Goal: Task Accomplishment & Management: Complete application form

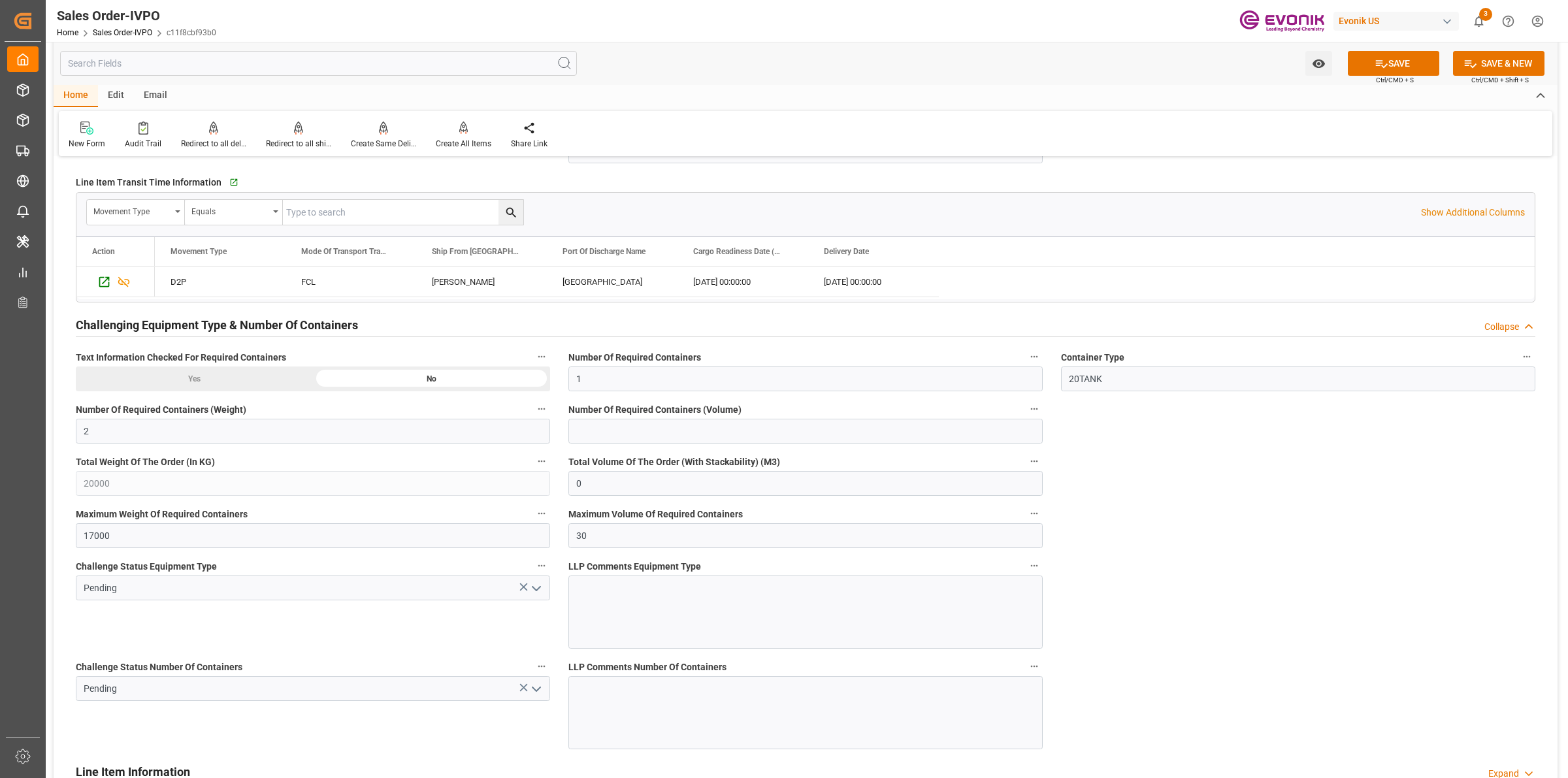
scroll to position [2531, 0]
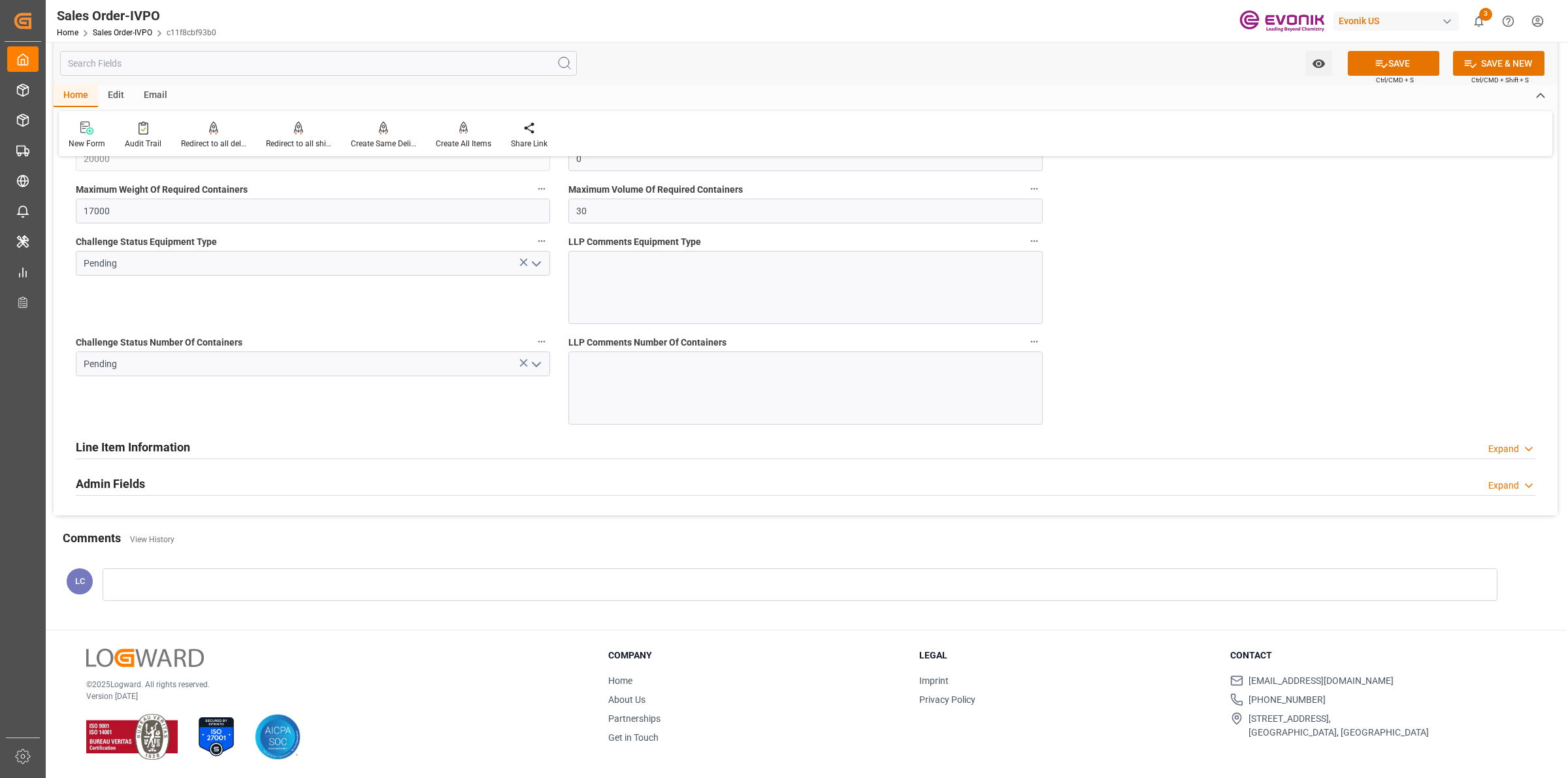
click at [537, 270] on icon "open menu" at bounding box center [536, 263] width 16 height 16
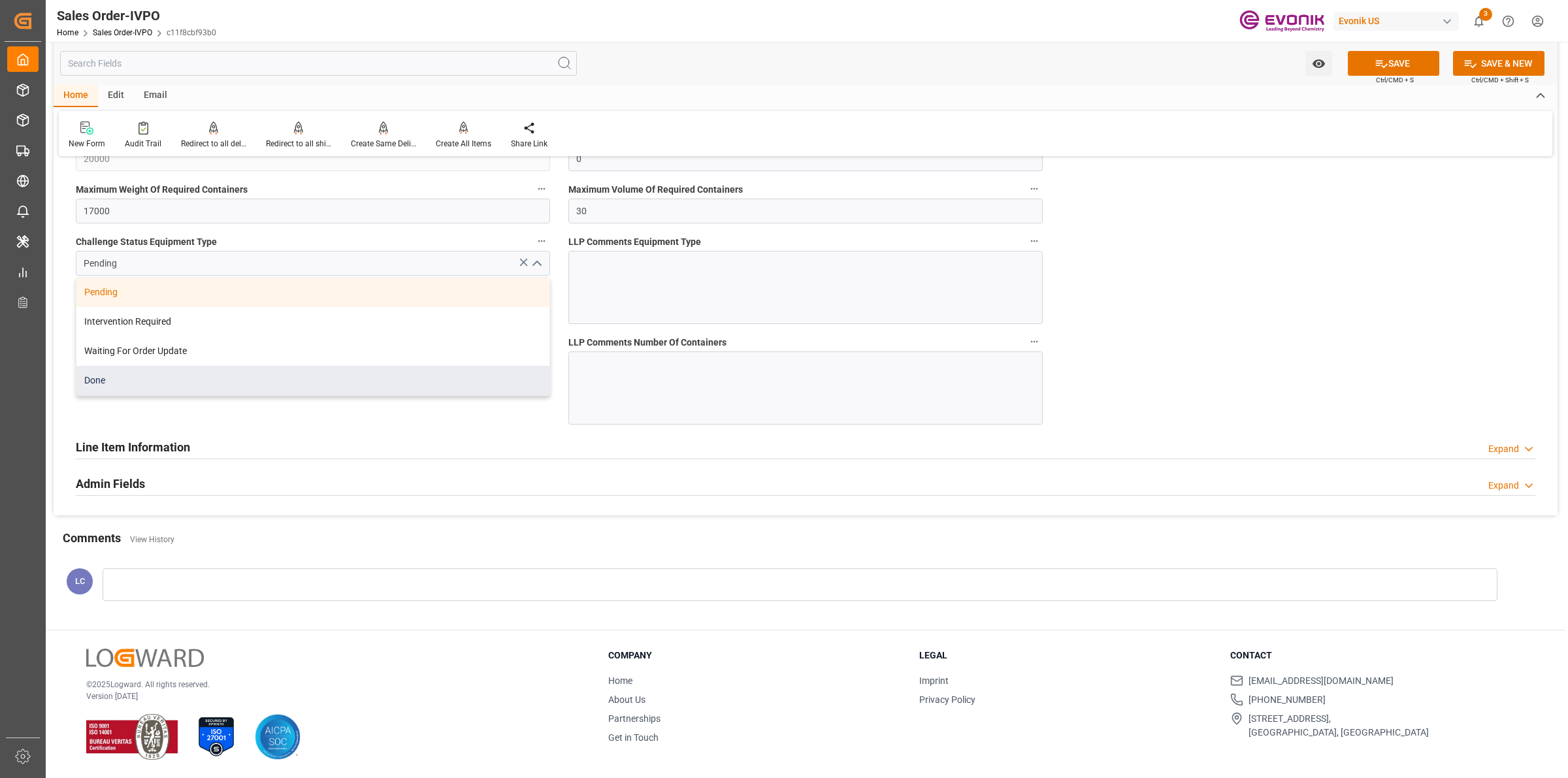
click at [141, 386] on div "Done" at bounding box center [313, 380] width 473 height 29
type input "Done"
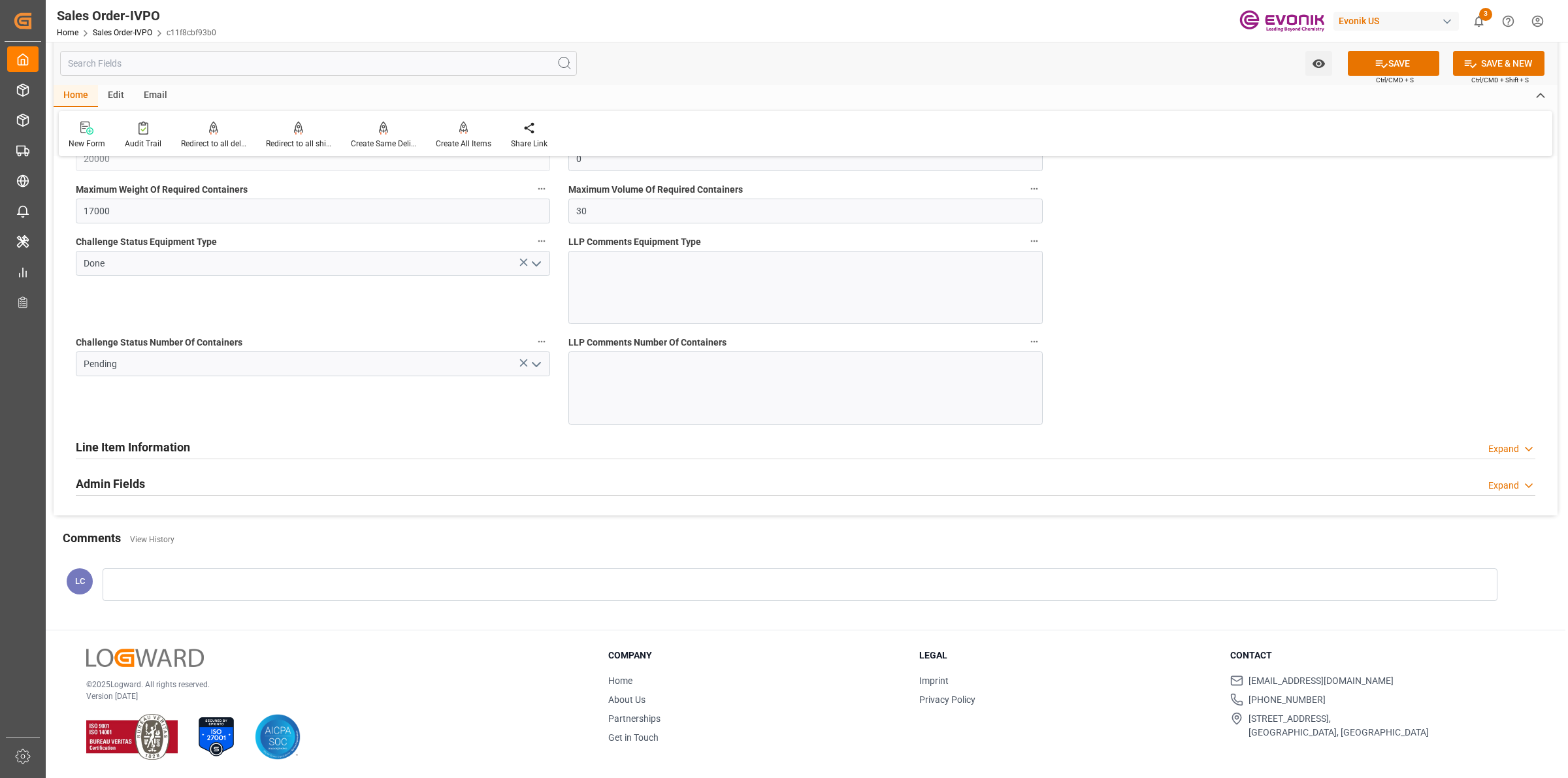
drag, startPoint x: 413, startPoint y: 412, endPoint x: 424, endPoint y: 410, distance: 11.2
click at [416, 412] on div "Challenge Status Number Of Containers Pending" at bounding box center [313, 379] width 493 height 101
click at [543, 365] on icon "open menu" at bounding box center [536, 364] width 16 height 16
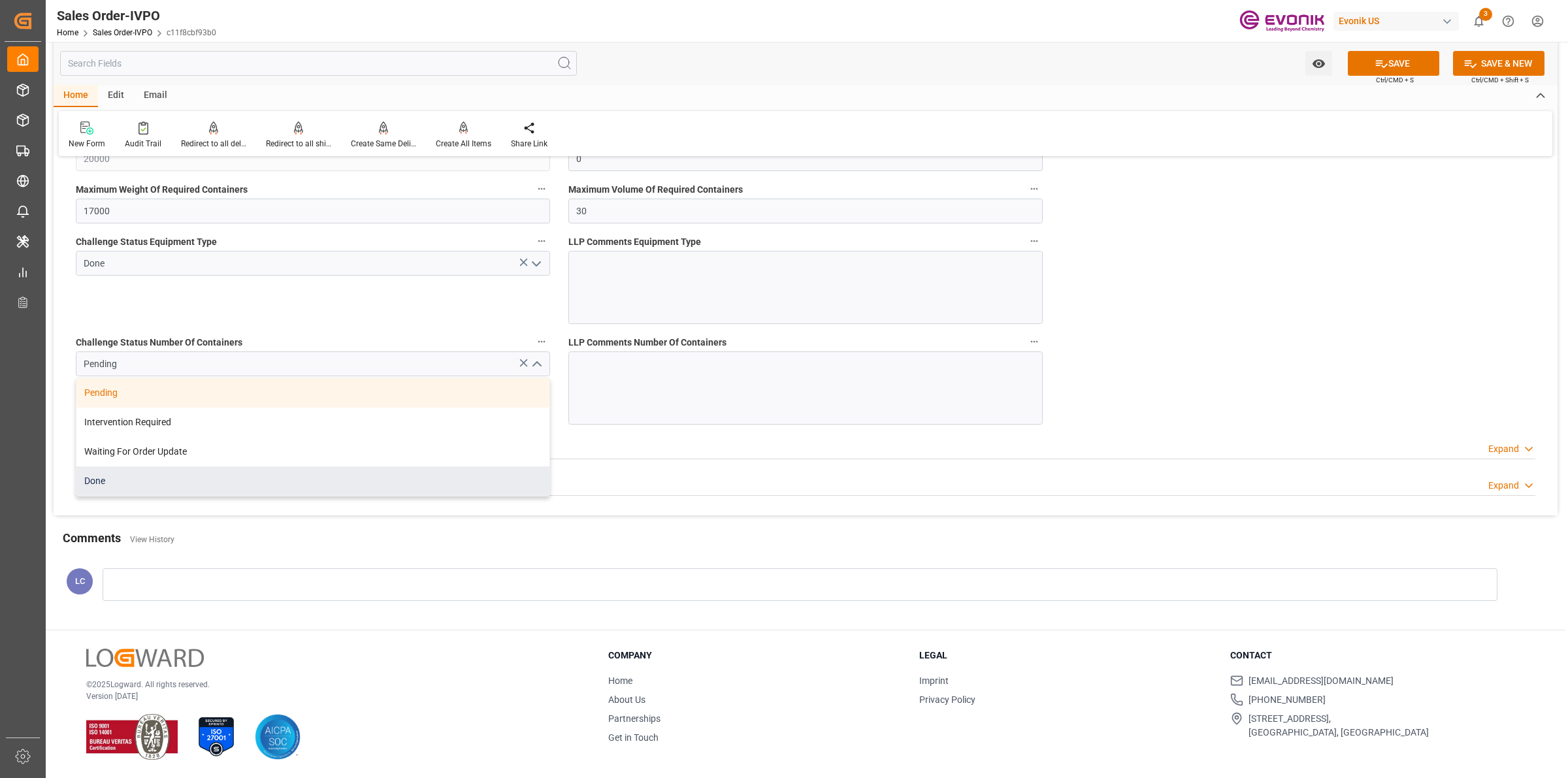
click at [168, 481] on div "Done" at bounding box center [313, 480] width 473 height 29
type input "Done"
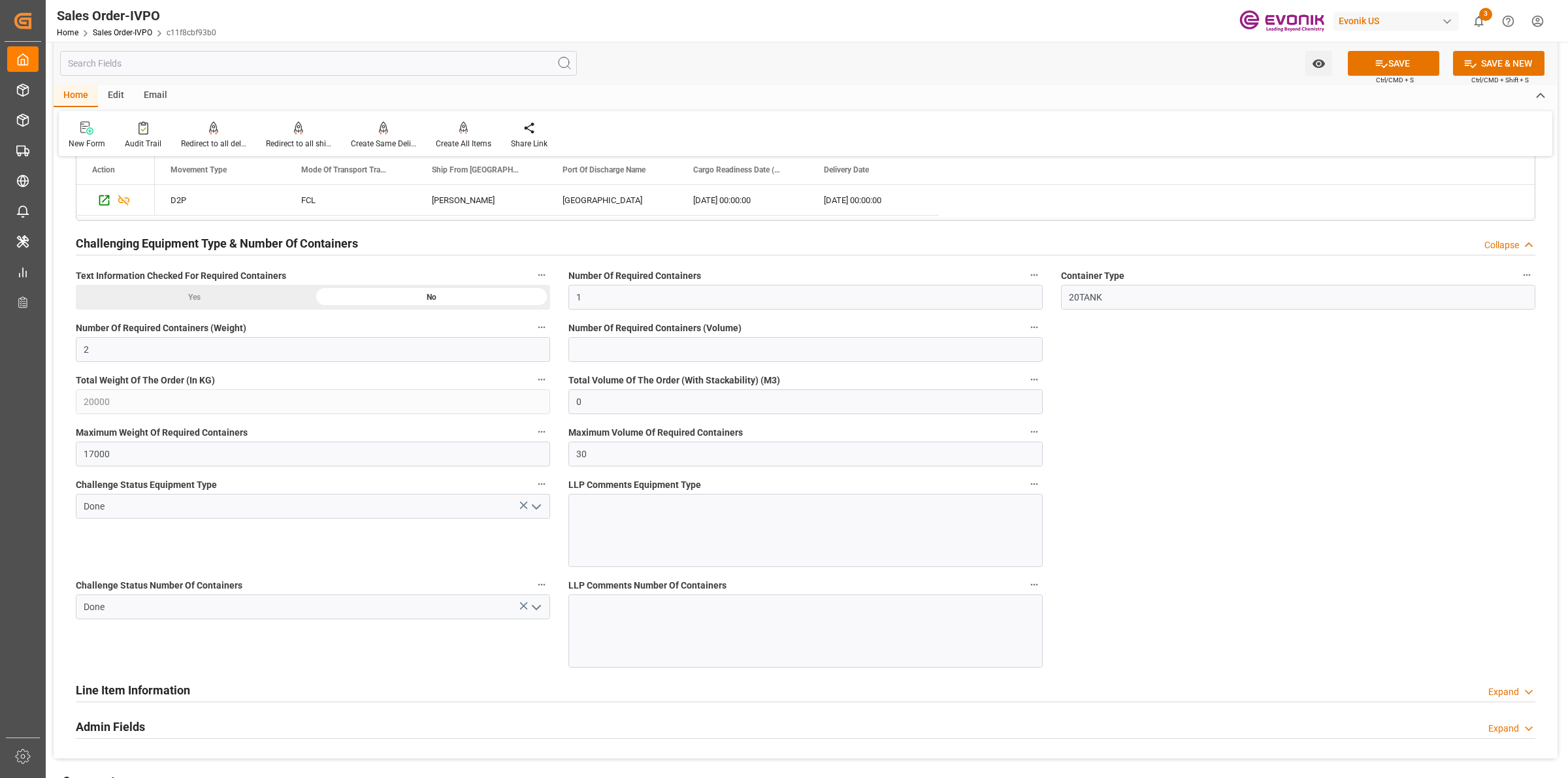
scroll to position [1959, 0]
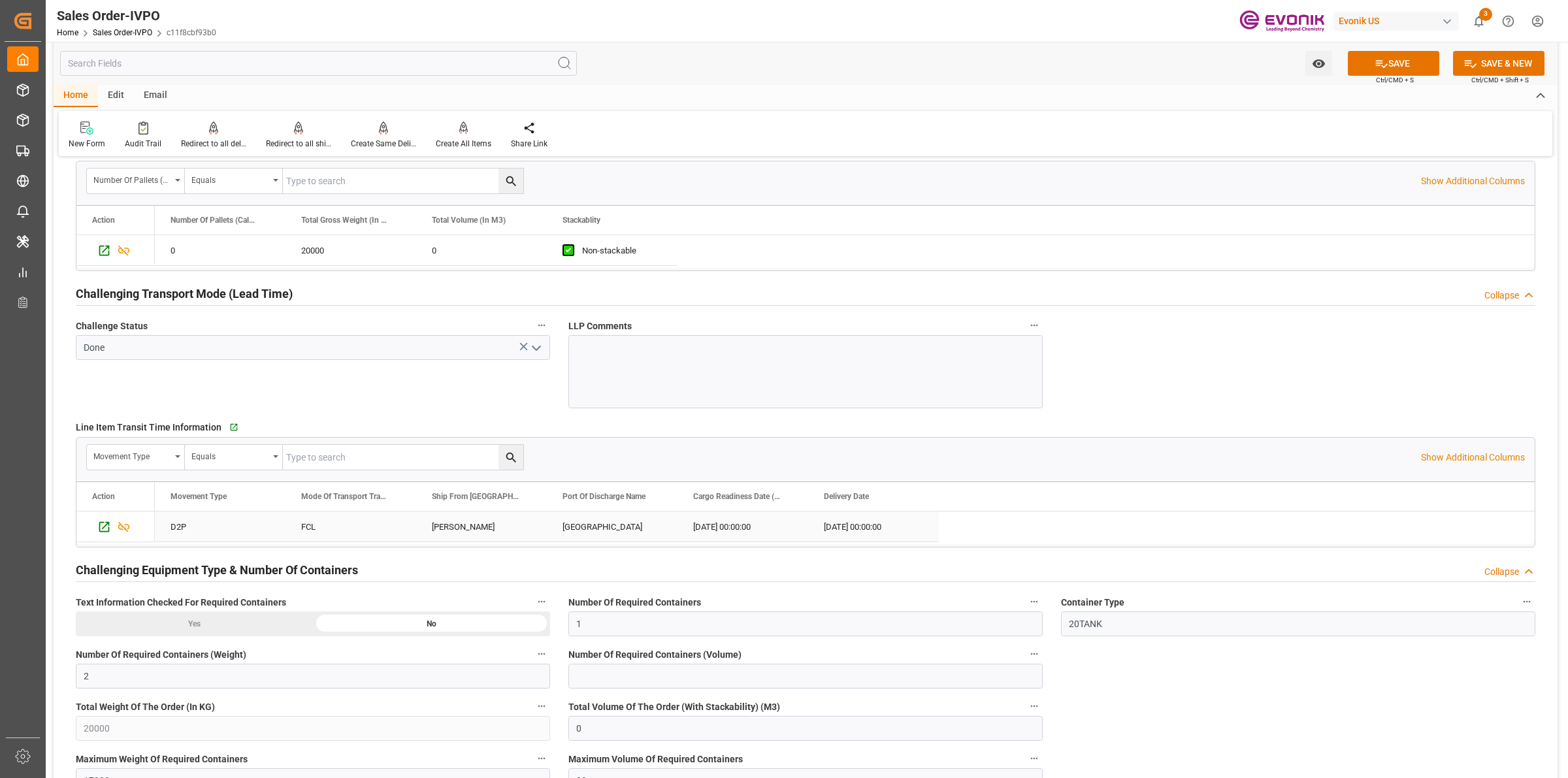
click at [476, 527] on div "[PERSON_NAME]" at bounding box center [481, 526] width 131 height 30
click at [105, 249] on icon "Press SPACE to select this row." at bounding box center [104, 250] width 14 height 14
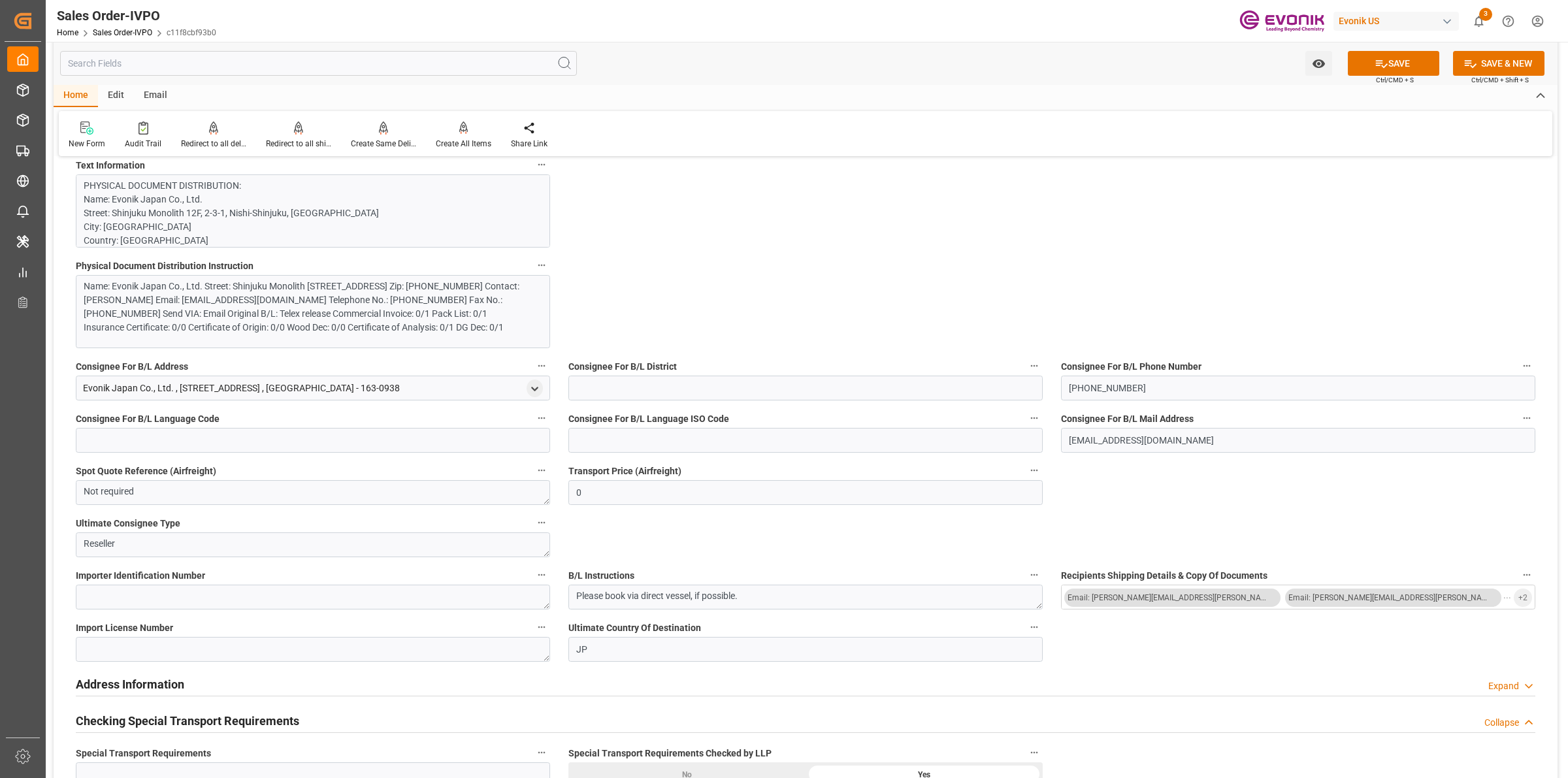
scroll to position [572, 0]
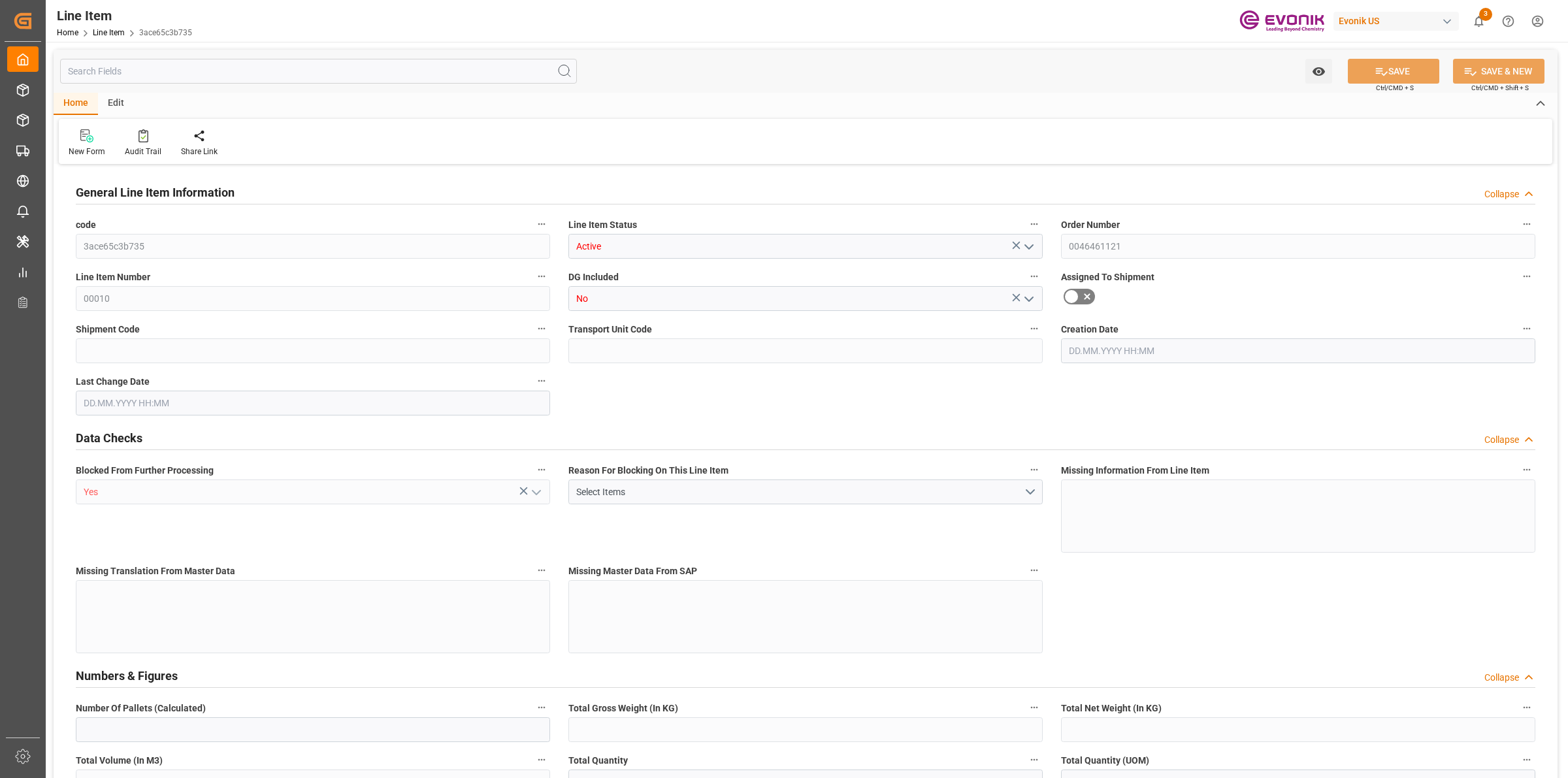
type input "0"
type input "20000"
type input "0"
type input "20000"
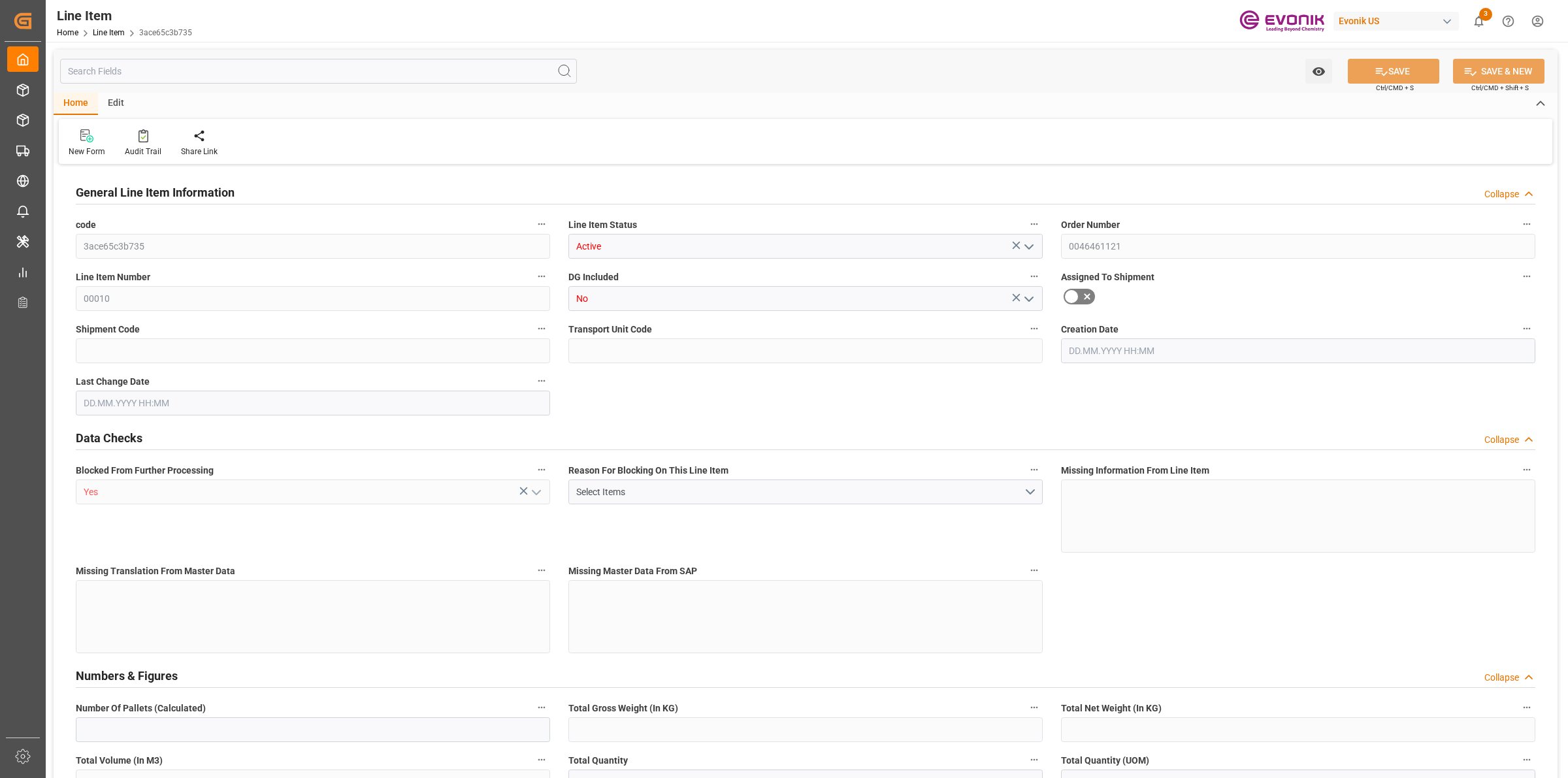
type input "10100000"
type input "20000"
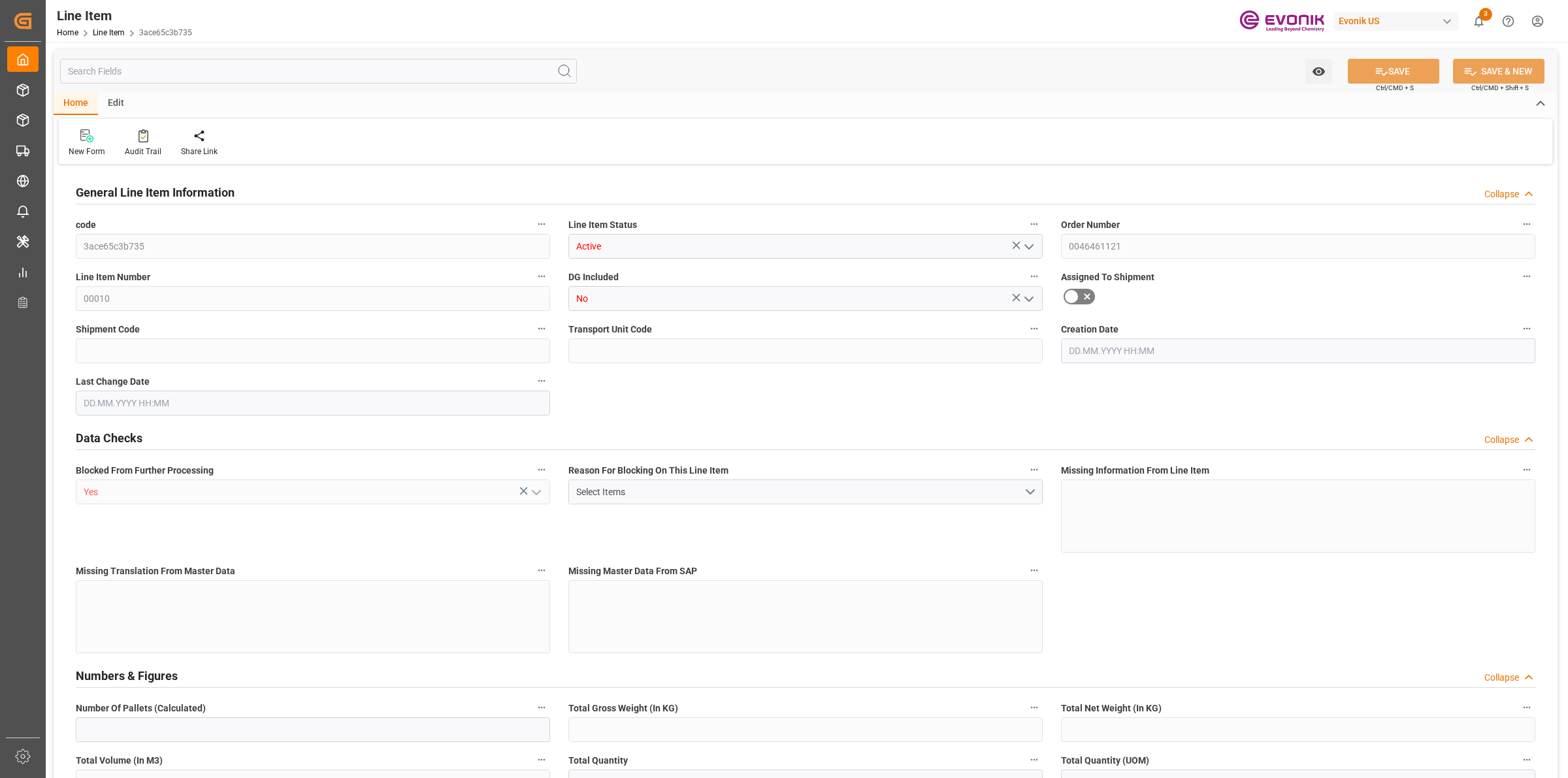
type input "20000"
type input "0"
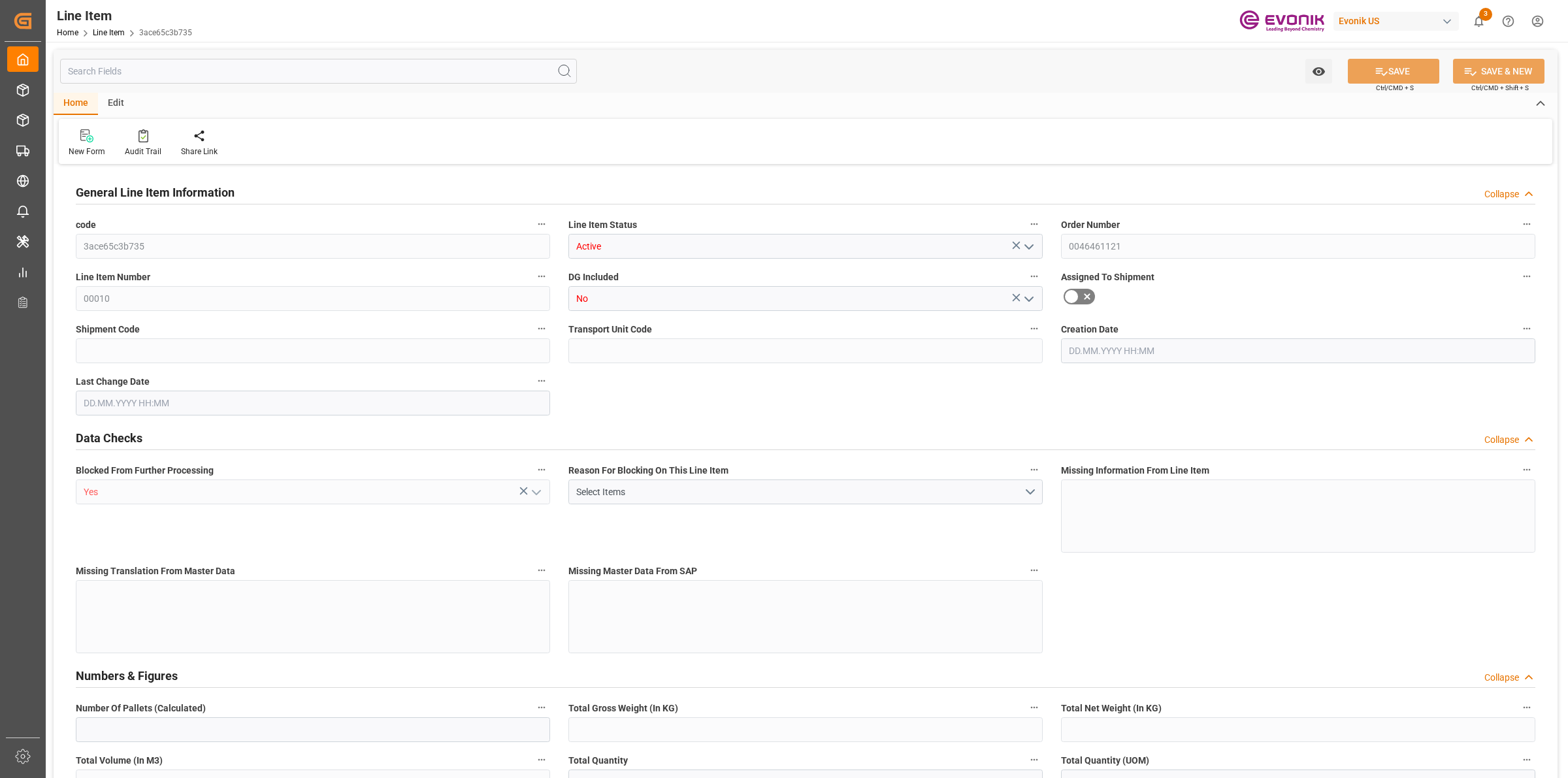
type input "0"
type input "01.07.2025 18:52"
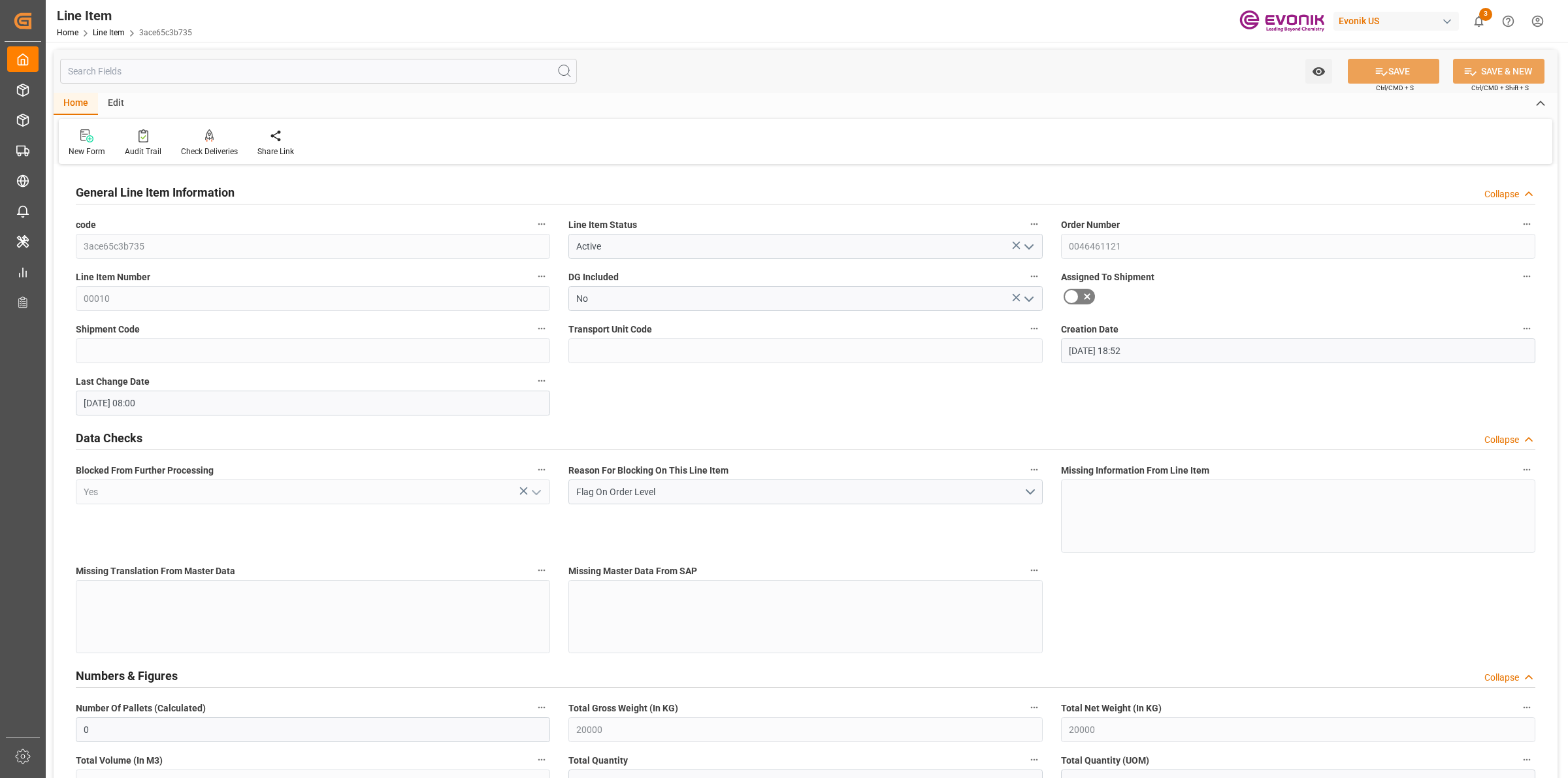
type input "28.08.2025 08:00"
type input "01.12.2025"
type input "02.10.2025"
type input "27.09.2025"
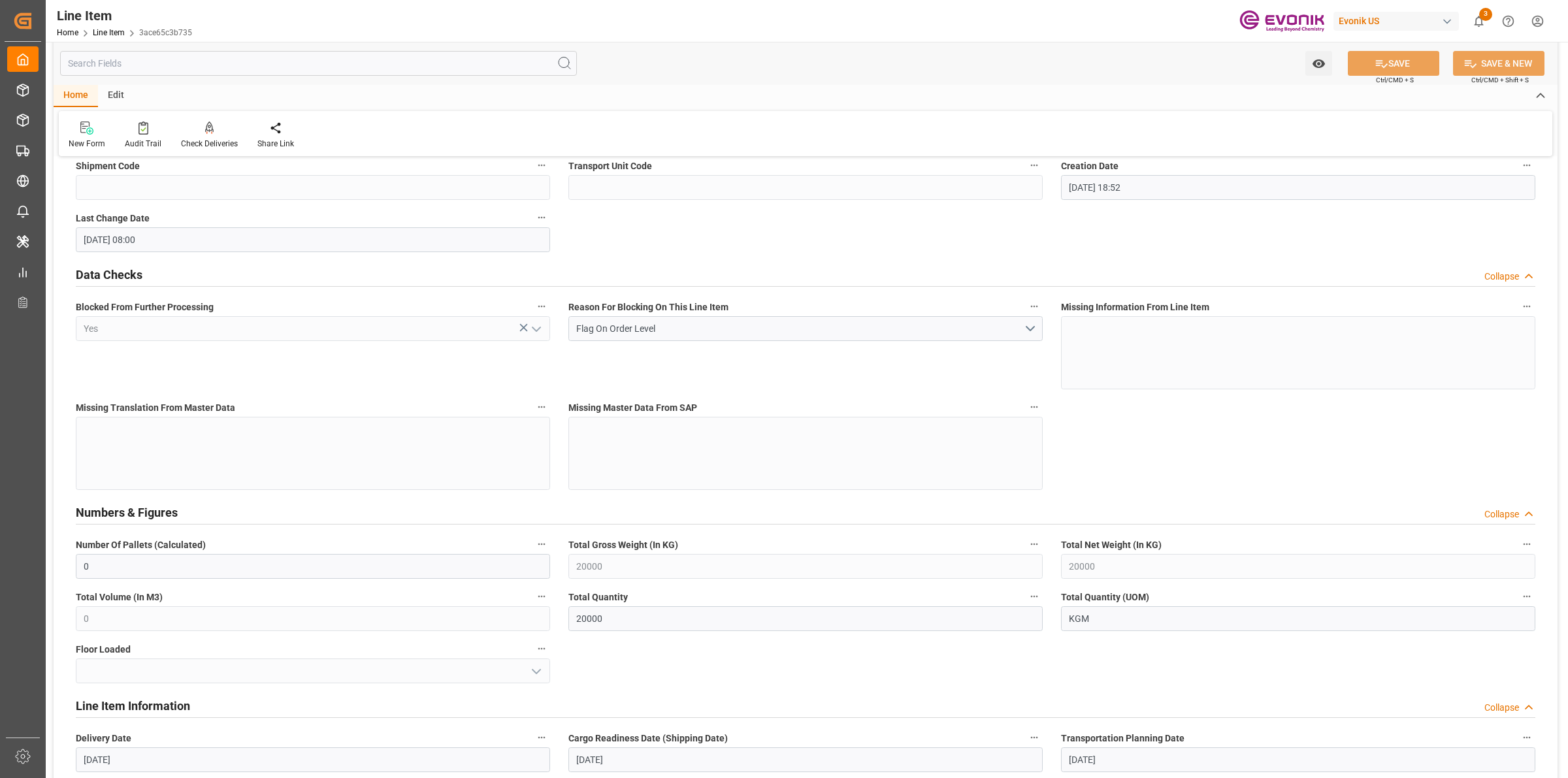
scroll to position [490, 0]
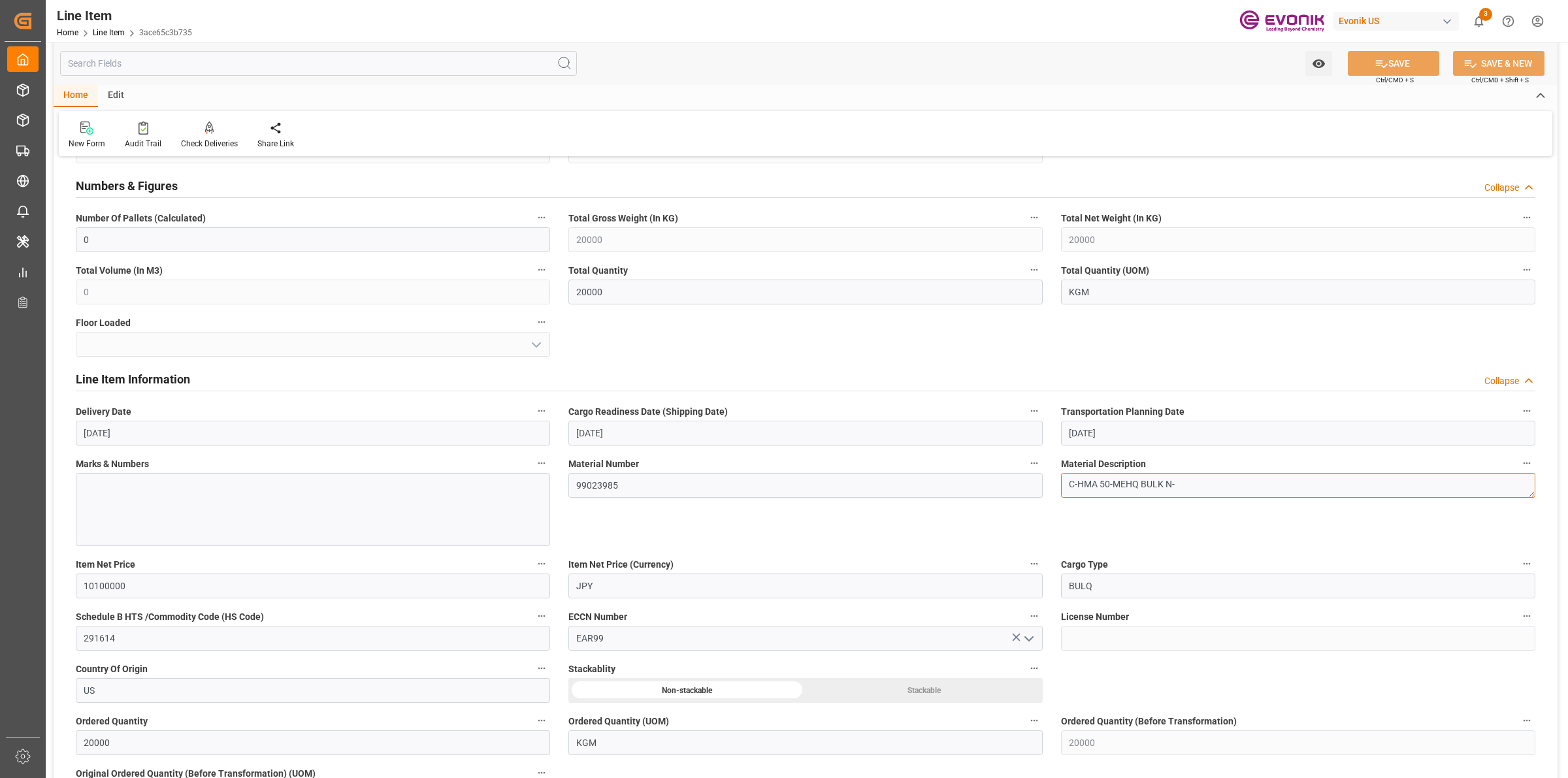
drag, startPoint x: 1098, startPoint y: 484, endPoint x: 1053, endPoint y: 494, distance: 46.1
click at [1053, 494] on div "Material Description C-HMA 50-MEHQ BULK N-" at bounding box center [1298, 500] width 493 height 101
